Goal: Transaction & Acquisition: Book appointment/travel/reservation

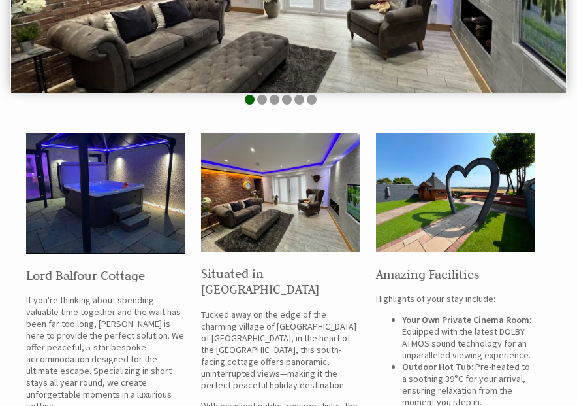
scroll to position [392, 0]
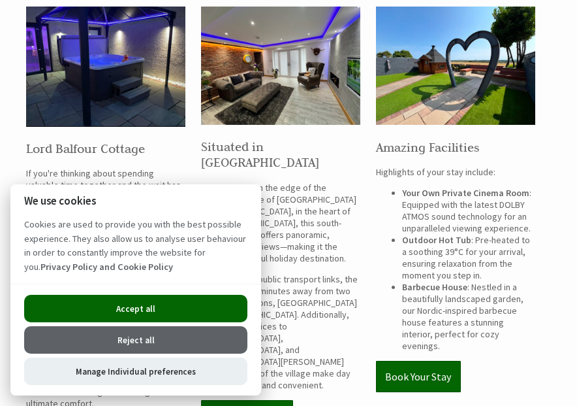
click at [72, 147] on h2 "Lord Balfour Cottage" at bounding box center [105, 148] width 159 height 16
click at [155, 306] on button "Accept all" at bounding box center [135, 308] width 223 height 27
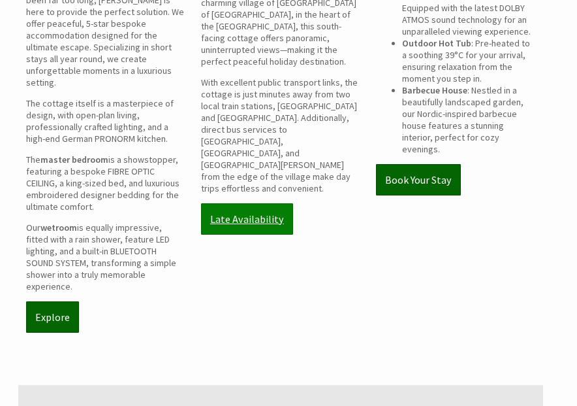
scroll to position [589, 0]
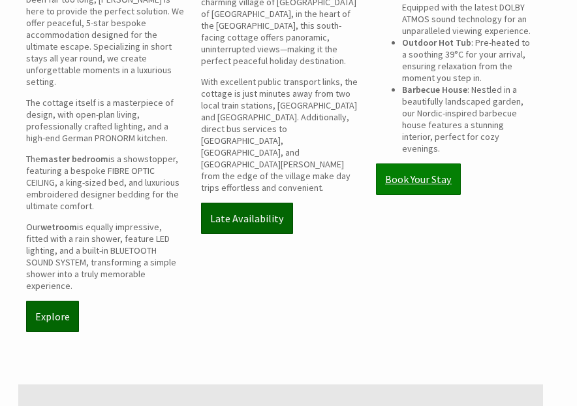
click at [415, 178] on link "Book Your Stay" at bounding box center [418, 178] width 85 height 31
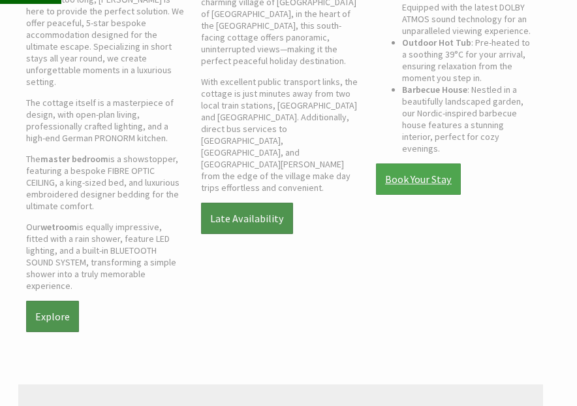
click at [412, 167] on link "Book Your Stay" at bounding box center [418, 178] width 85 height 31
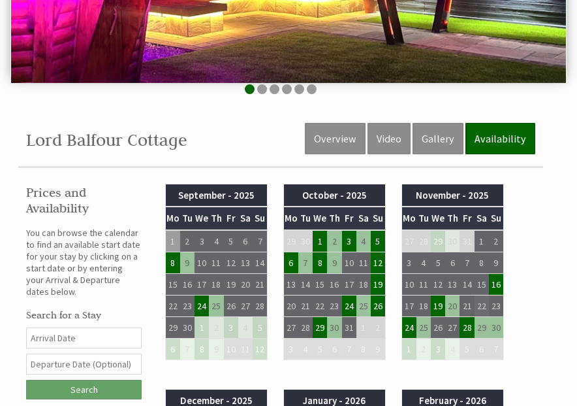
scroll to position [327, 0]
